Goal: Go to known website: Go to known website

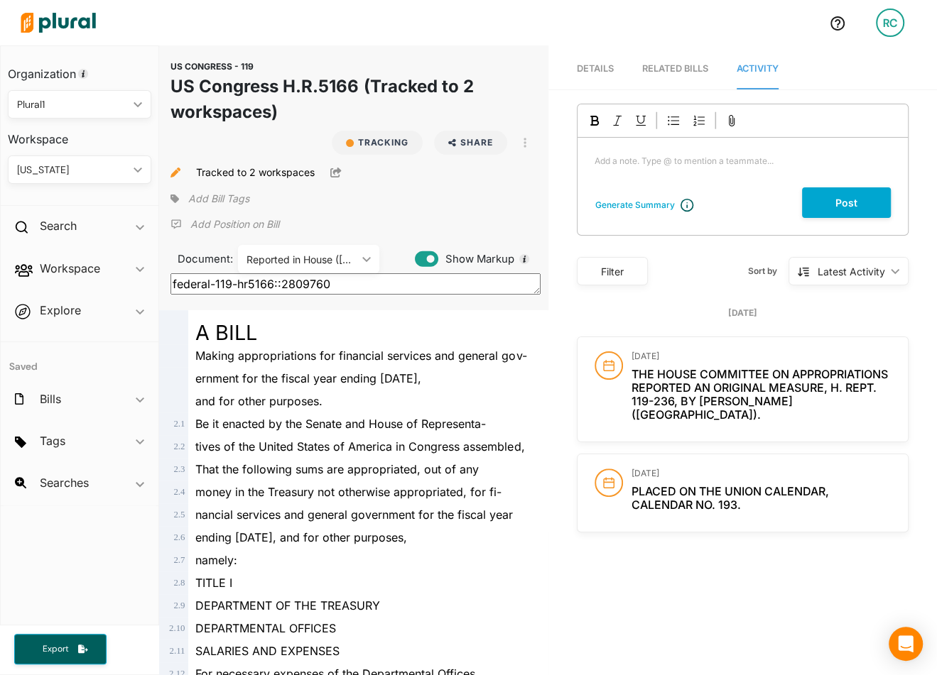
click at [94, 21] on img at bounding box center [58, 23] width 99 height 50
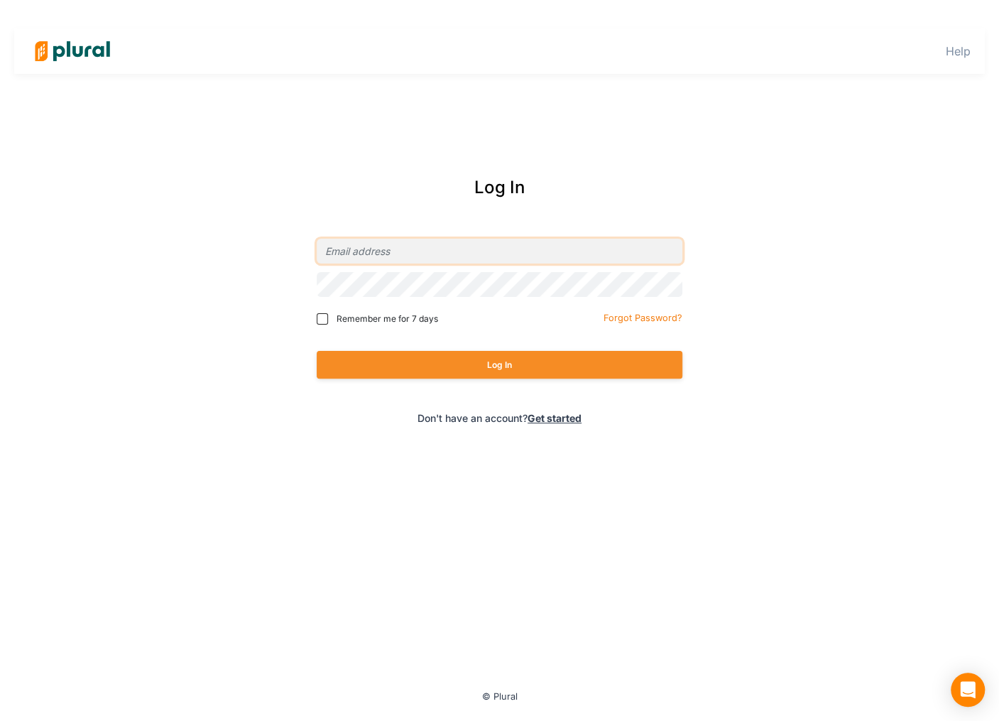
type input "giselle.alvarez@civiceagle.com"
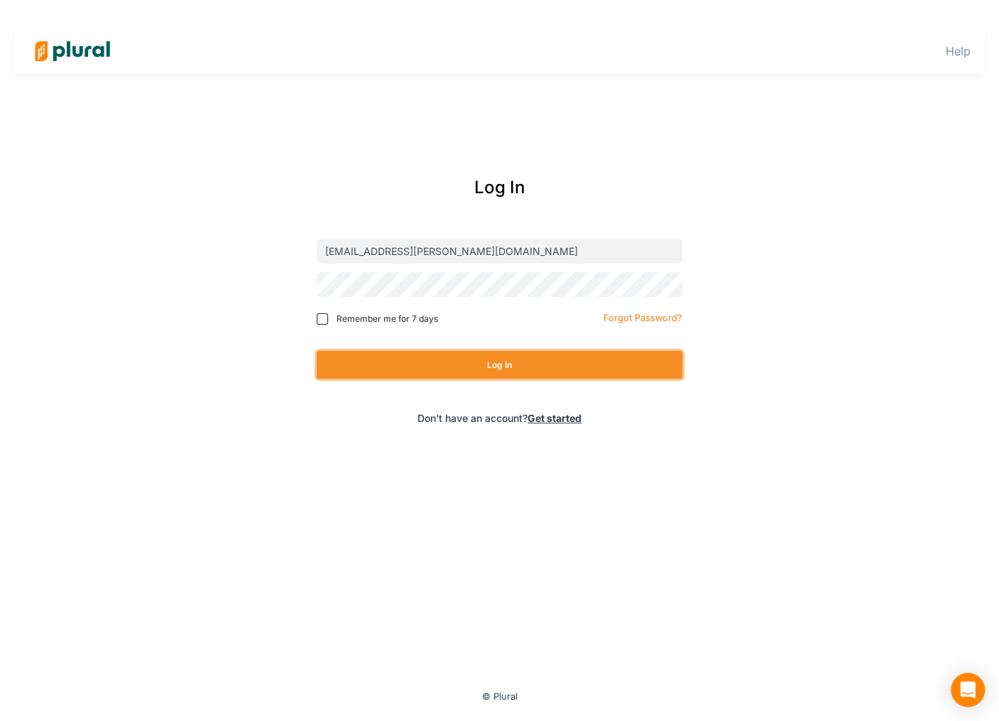
click at [527, 368] on button "Log In" at bounding box center [500, 365] width 366 height 28
